Goal: Task Accomplishment & Management: Complete application form

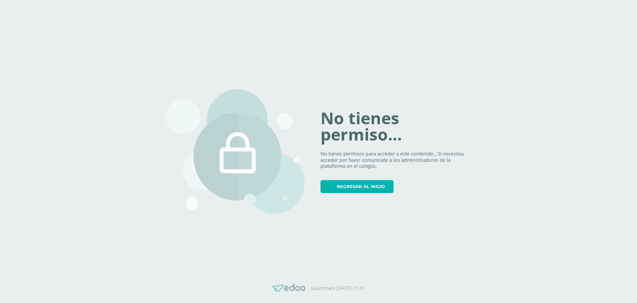
click at [357, 185] on span "Regresar al inicio" at bounding box center [361, 186] width 48 height 12
click at [340, 190] on span "Regresar al inicio" at bounding box center [361, 186] width 48 height 12
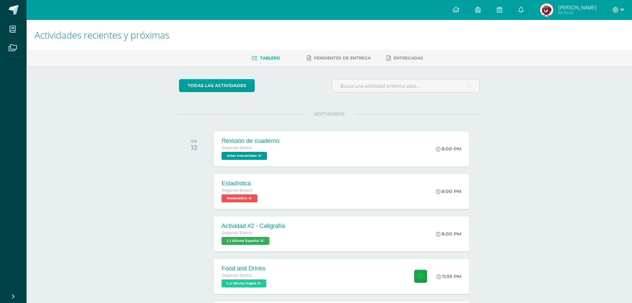
click at [616, 10] on icon at bounding box center [616, 10] width 6 height 6
click at [596, 50] on link "Cerrar sesión" at bounding box center [598, 46] width 53 height 10
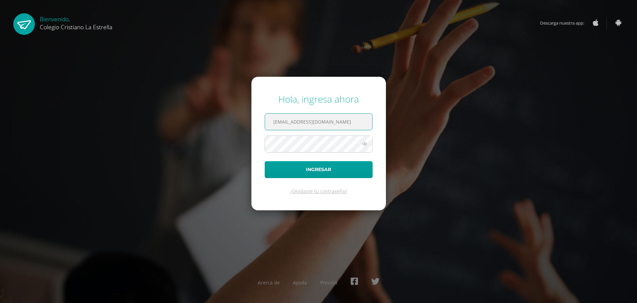
click at [298, 120] on input "615@laestrella.edu.gt" at bounding box center [318, 122] width 107 height 16
click at [335, 122] on input "615@laestrella.edu.gt" at bounding box center [318, 122] width 107 height 16
type input "811@laestrella.edu.gt"
click at [319, 172] on button "Ingresar" at bounding box center [319, 169] width 108 height 17
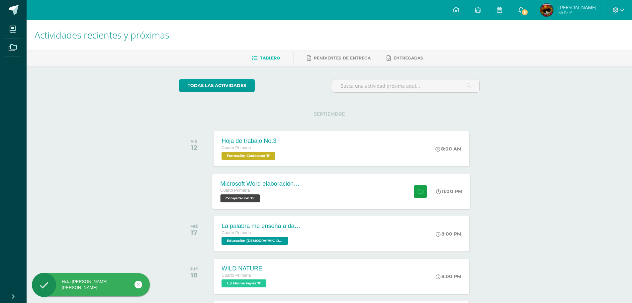
click at [316, 190] on div "Microsoft Word elaboración redacción y personalización de documentos Cuarto Pri…" at bounding box center [342, 191] width 258 height 36
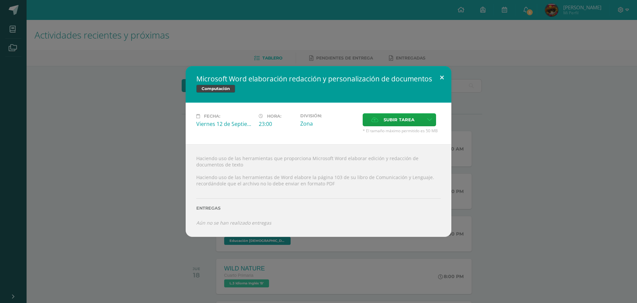
click at [445, 74] on button at bounding box center [442, 77] width 19 height 23
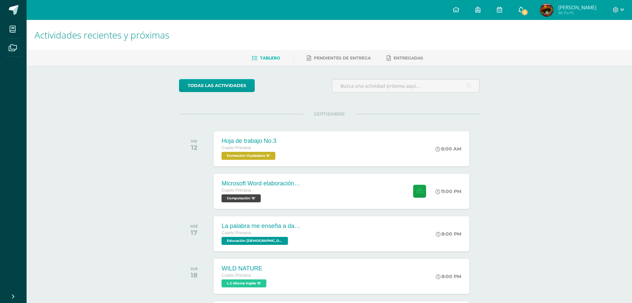
click at [524, 9] on icon at bounding box center [521, 10] width 5 height 6
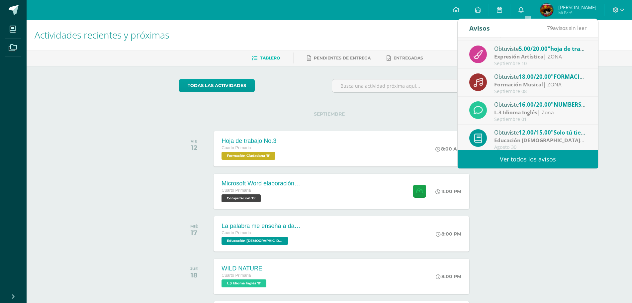
scroll to position [111, 0]
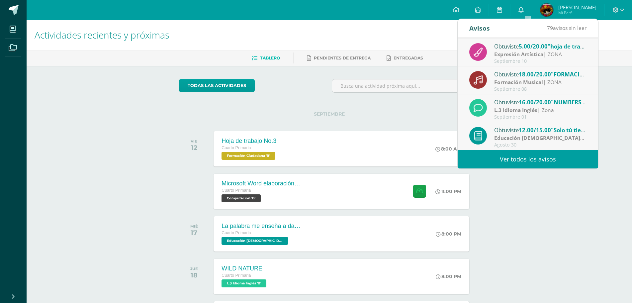
click at [414, 102] on div "todas las Actividades No tienes actividades Échale un vistazo a los demás perío…" at bounding box center [329, 243] width 327 height 355
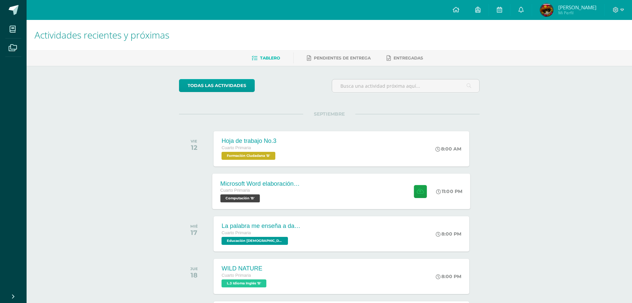
click at [338, 199] on div "Microsoft Word elaboración redacción y personalización de documentos Cuarto Pri…" at bounding box center [342, 191] width 258 height 36
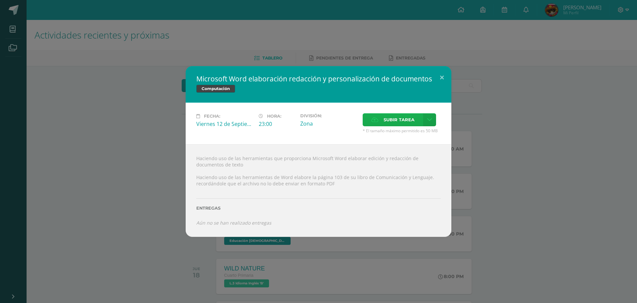
click at [412, 118] on span "Subir tarea" at bounding box center [399, 120] width 31 height 12
click at [0, 0] on input "Subir tarea" at bounding box center [0, 0] width 0 height 0
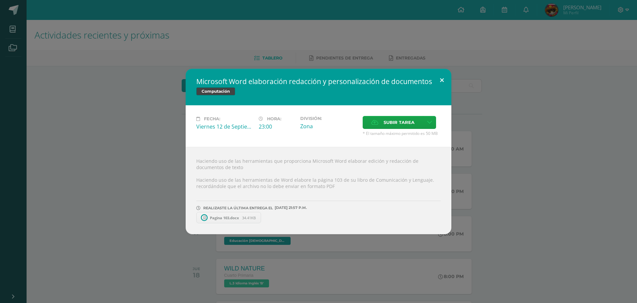
click at [441, 74] on button at bounding box center [442, 80] width 19 height 23
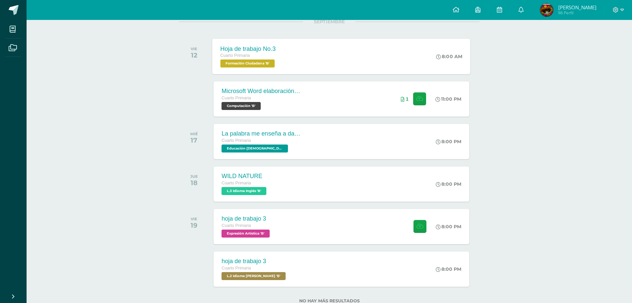
scroll to position [81, 0]
